Goal: Navigation & Orientation: Understand site structure

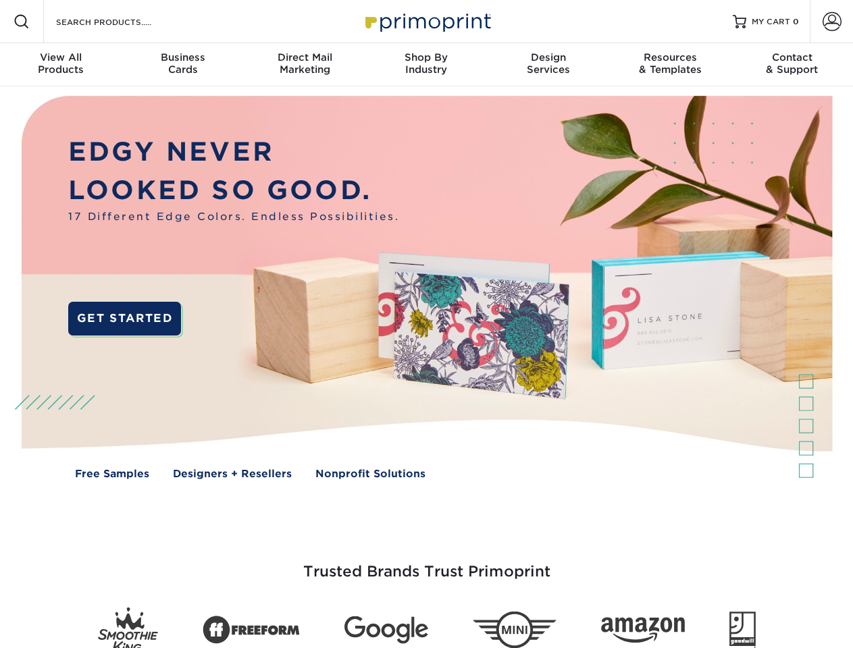
click at [426, 324] on img at bounding box center [426, 297] width 844 height 422
click at [22, 22] on span at bounding box center [22, 22] width 16 height 16
click at [831, 22] on span at bounding box center [832, 21] width 19 height 19
click at [61, 65] on div "View All Products" at bounding box center [61, 63] width 122 height 24
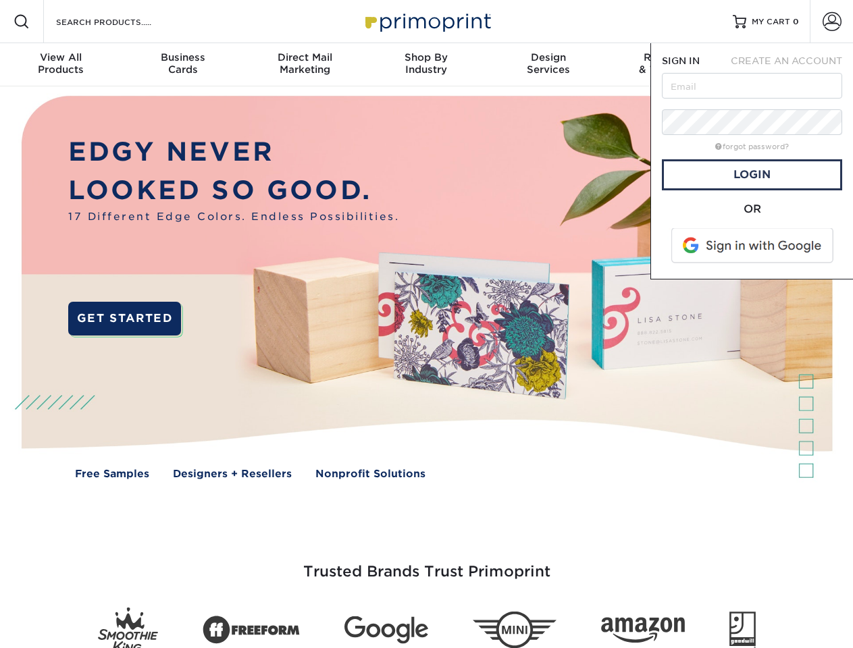
click at [182, 65] on div "Business Cards" at bounding box center [183, 63] width 122 height 24
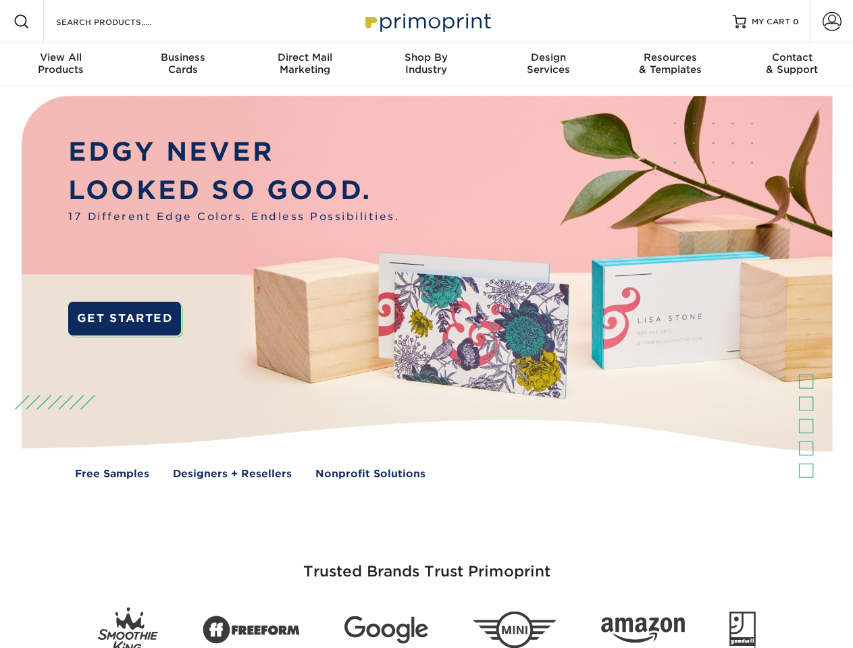
click at [305, 65] on div "Direct Mail Marketing" at bounding box center [305, 63] width 122 height 24
click at [426, 65] on div "Shop By Industry" at bounding box center [426, 63] width 122 height 24
click at [548, 65] on div "Design Services" at bounding box center [549, 63] width 122 height 24
click at [670, 65] on div "Resources & Templates" at bounding box center [670, 63] width 122 height 24
click at [792, 65] on div "Contact & Support" at bounding box center [792, 63] width 122 height 24
